Goal: Task Accomplishment & Management: Use online tool/utility

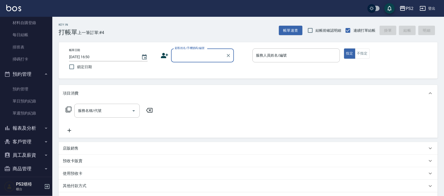
scroll to position [109, 0]
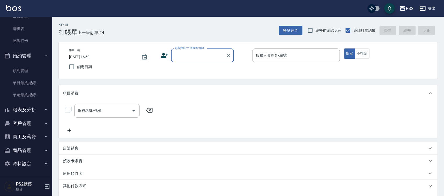
click at [33, 113] on button "報表及分析" at bounding box center [26, 110] width 48 height 14
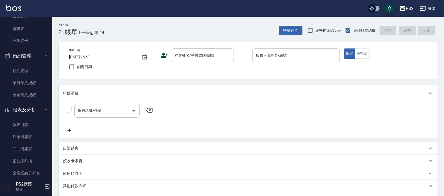
click at [37, 109] on button "報表及分析" at bounding box center [26, 110] width 48 height 14
click at [38, 121] on button "客戶管理" at bounding box center [26, 123] width 48 height 14
click at [36, 139] on link "客戶列表" at bounding box center [26, 138] width 48 height 12
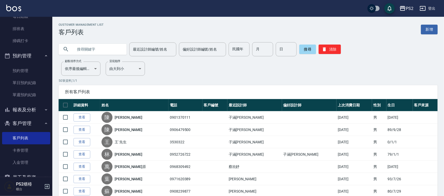
click at [101, 51] on input "text" at bounding box center [97, 49] width 49 height 14
type input "明珠"
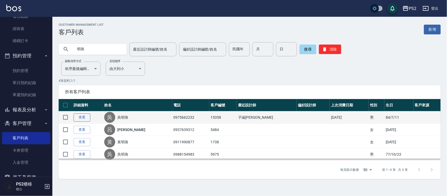
click at [76, 114] on link "查看" at bounding box center [82, 117] width 17 height 8
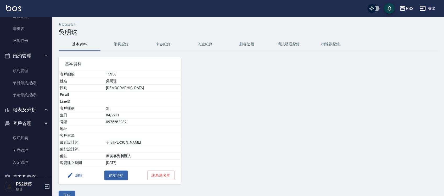
click at [126, 47] on button "消費記錄" at bounding box center [121, 44] width 42 height 13
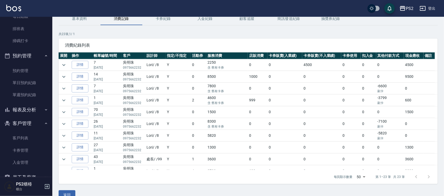
scroll to position [33, 0]
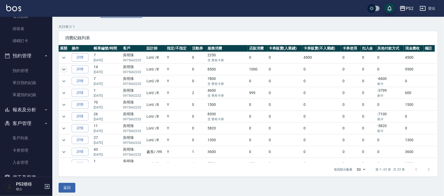
click at [64, 68] on icon "expand row" at bounding box center [64, 69] width 6 height 6
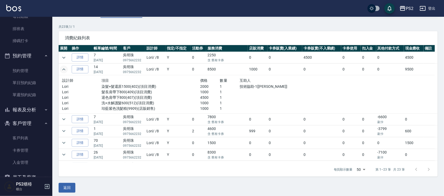
scroll to position [0, 0]
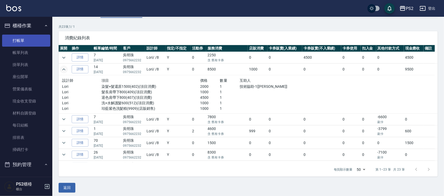
click at [14, 42] on link "打帳單" at bounding box center [26, 41] width 48 height 12
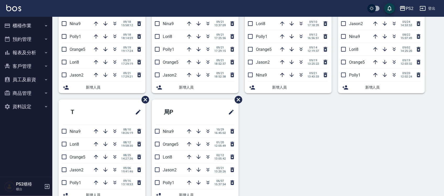
scroll to position [63, 0]
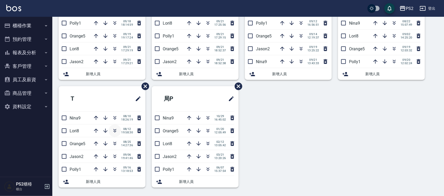
click at [115, 131] on icon "button" at bounding box center [115, 130] width 6 height 6
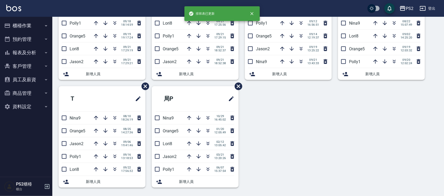
click at [302, 133] on div "S Nina9 [DATE] 15:58:12 Polly1 [DATE] 18:14:59 Orange5 [DATE] 19:17:24 Lori8 [D…" at bounding box center [244, 86] width 385 height 215
